Goal: Task Accomplishment & Management: Manage account settings

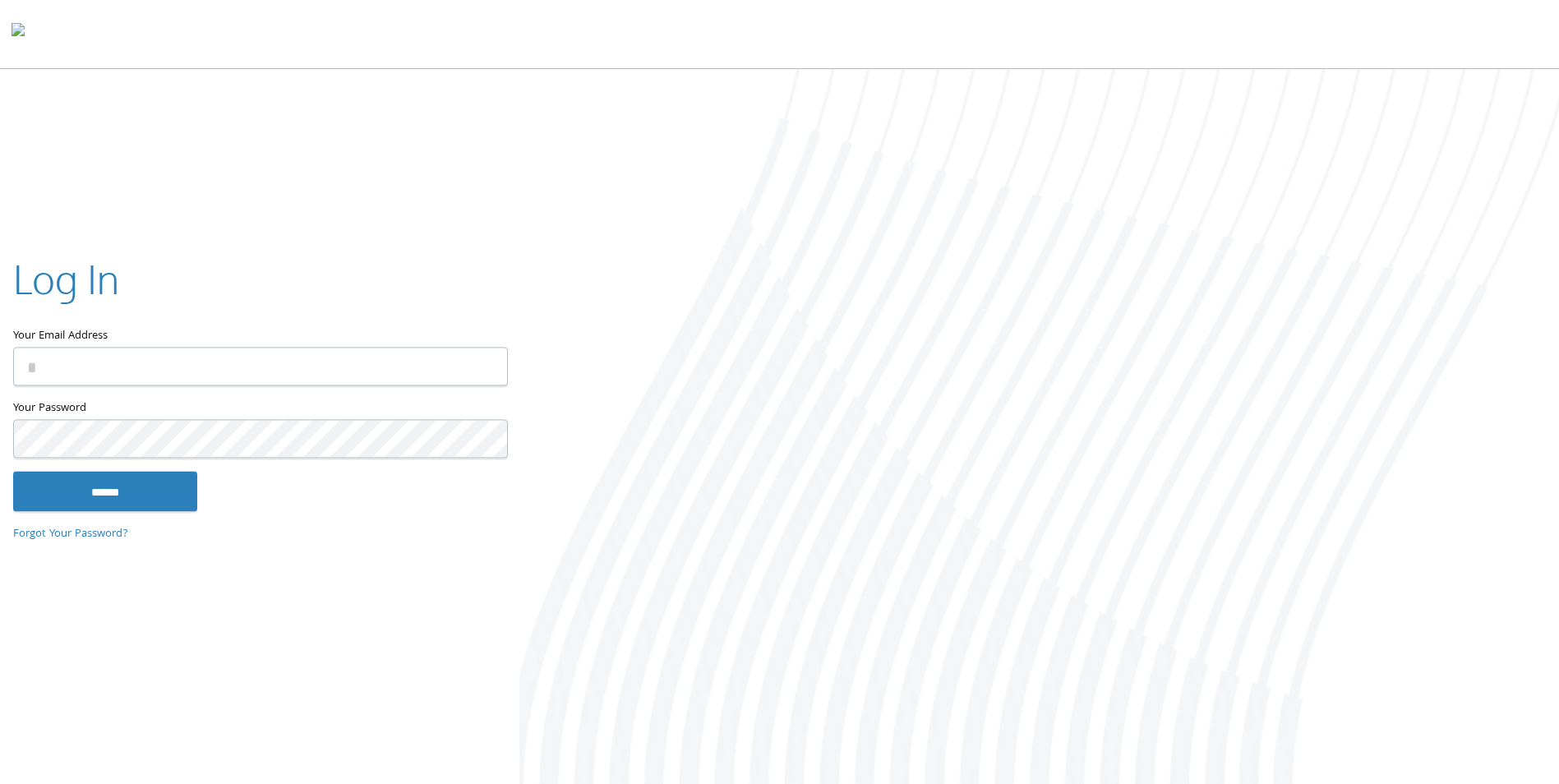
click at [119, 372] on input "Your Email Address" at bounding box center [260, 367] width 495 height 39
click at [229, 369] on input "Your Email Address" at bounding box center [260, 367] width 495 height 39
type input "**********"
click at [111, 478] on input "******" at bounding box center [105, 491] width 184 height 39
